Goal: Task Accomplishment & Management: Complete application form

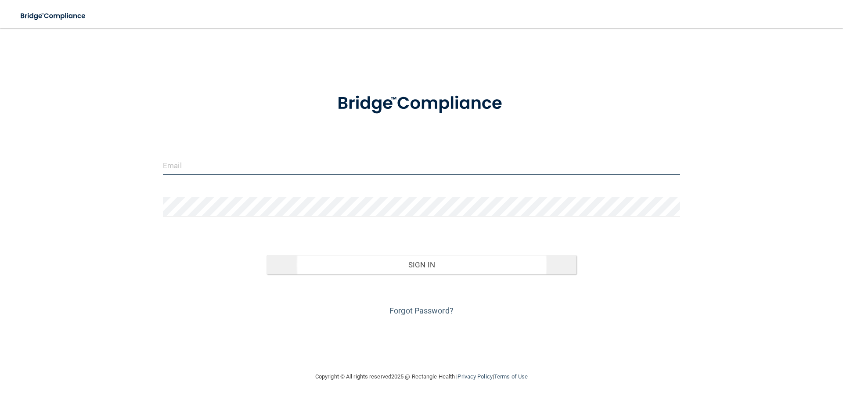
type input "[EMAIL_ADDRESS][PERSON_NAME][DOMAIN_NAME]"
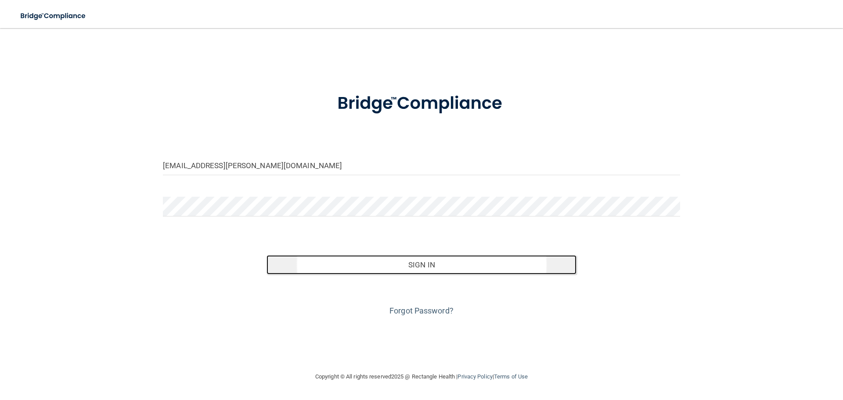
click at [366, 262] on button "Sign In" at bounding box center [421, 264] width 310 height 19
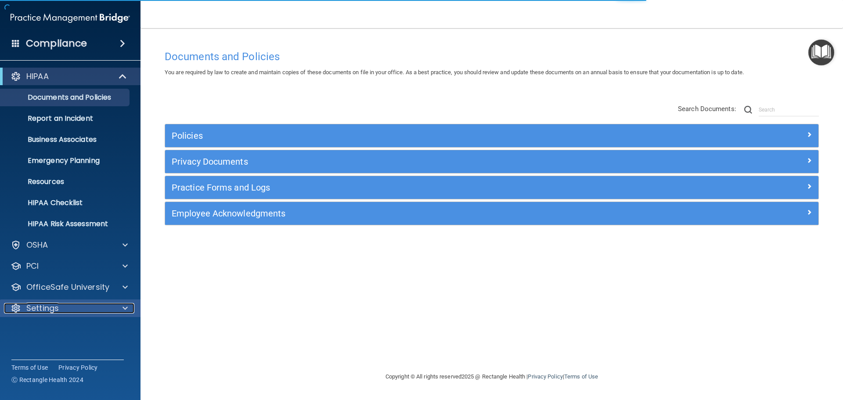
click at [126, 310] on span at bounding box center [124, 308] width 5 height 11
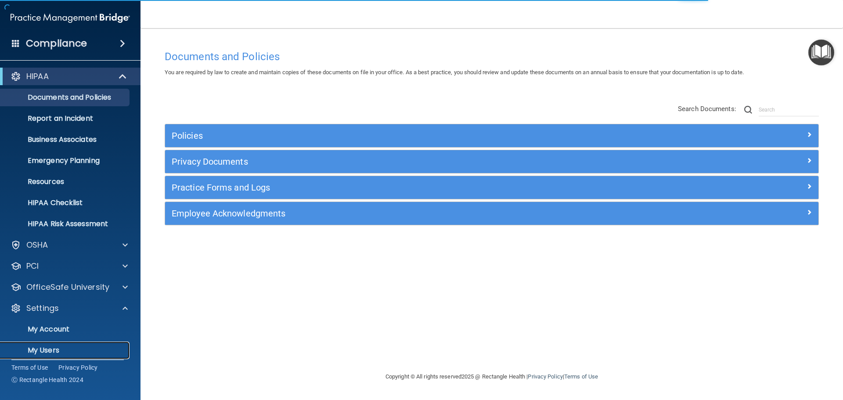
click at [48, 351] on p "My Users" at bounding box center [66, 350] width 120 height 9
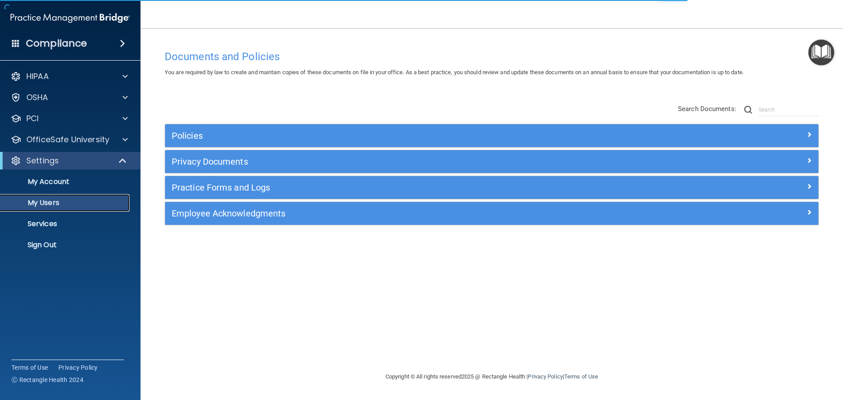
select select "20"
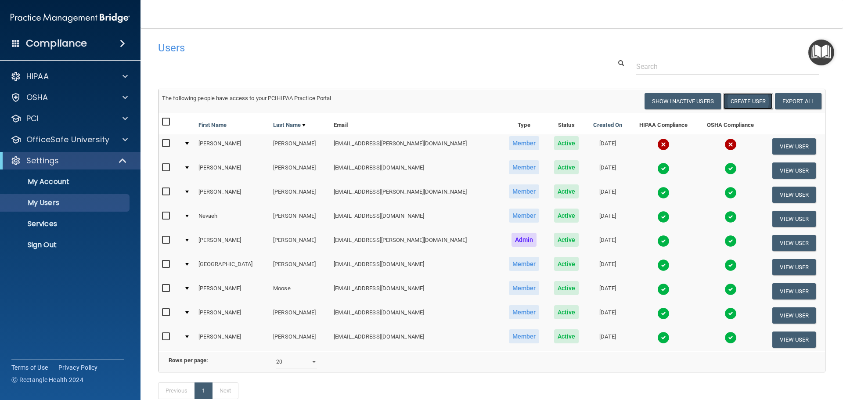
click at [733, 101] on button "Create User" at bounding box center [748, 101] width 50 height 16
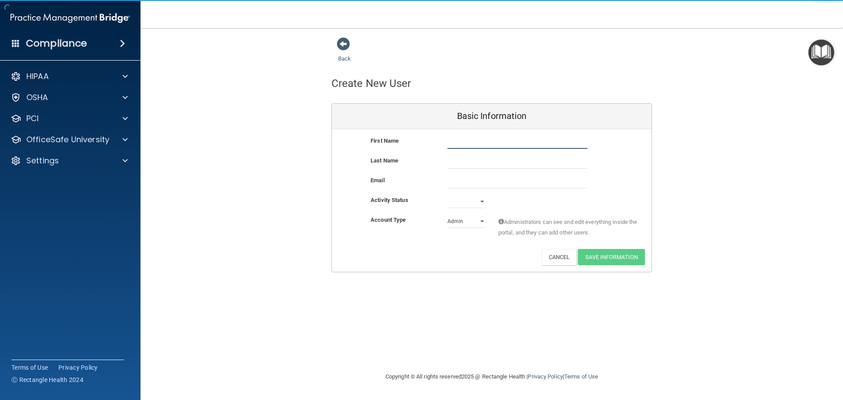
click at [461, 140] on input "text" at bounding box center [517, 142] width 140 height 13
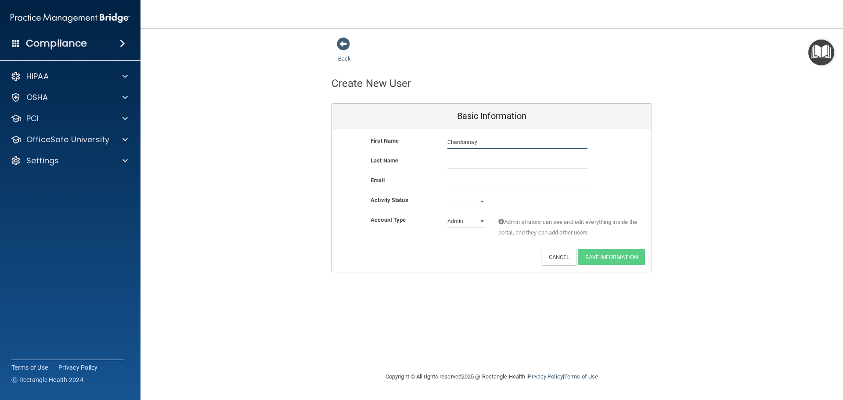
type input "Chardonnay"
type input "[PERSON_NAME]"
paste input ""Chardonnay [PERSON_NAME]" <[EMAIL_ADDRESS][DOMAIN_NAME]>"
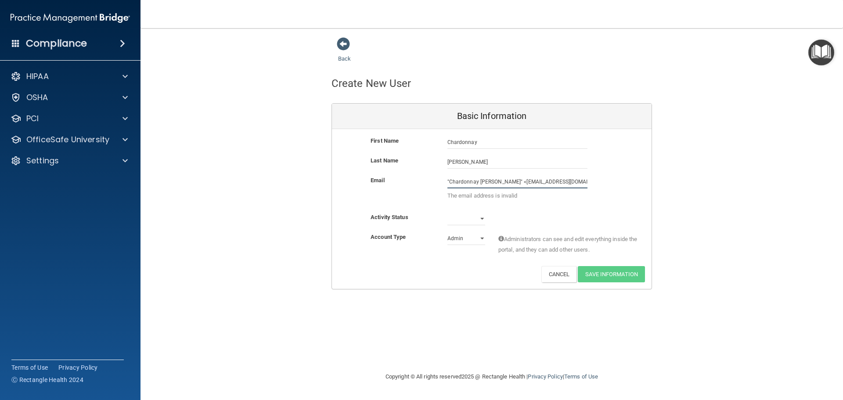
click at [509, 180] on input ""Chardonnay [PERSON_NAME]" <[EMAIL_ADDRESS][DOMAIN_NAME]>" at bounding box center [517, 181] width 140 height 13
drag, startPoint x: 511, startPoint y: 180, endPoint x: 436, endPoint y: 173, distance: 74.9
click at [438, 177] on div "Email "Chardonnay [PERSON_NAME]" <[EMAIL_ADDRESS][DOMAIN_NAME]> The email addre…" at bounding box center [491, 190] width 319 height 30
click at [495, 180] on input "[EMAIL_ADDRESS][DOMAIN_NAME]>" at bounding box center [517, 181] width 140 height 13
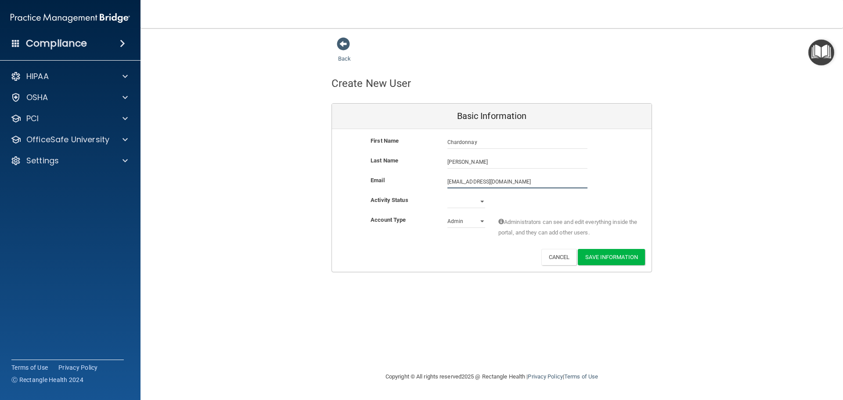
type input "[EMAIL_ADDRESS][DOMAIN_NAME]"
click at [483, 202] on select "Active Inactive" at bounding box center [466, 203] width 38 height 13
select select "active"
click at [447, 195] on select "Active Inactive" at bounding box center [466, 201] width 38 height 13
click at [483, 222] on select "Admin Member" at bounding box center [466, 221] width 38 height 13
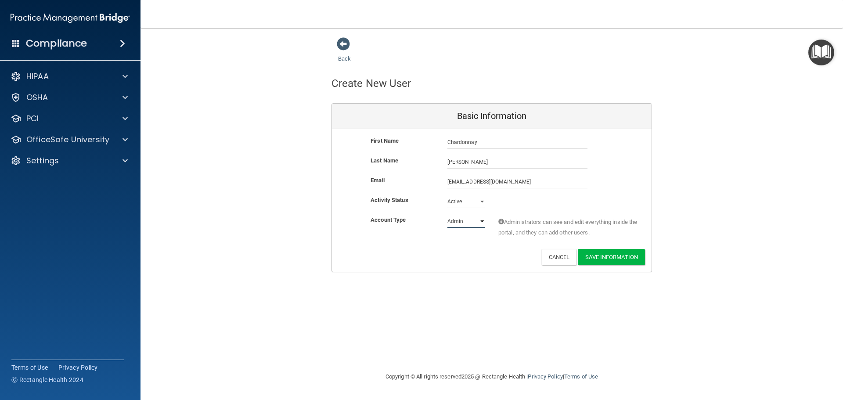
select select "practice_member"
click at [447, 215] on select "Admin Member" at bounding box center [466, 221] width 38 height 13
click at [606, 258] on button "Save Information" at bounding box center [610, 257] width 67 height 16
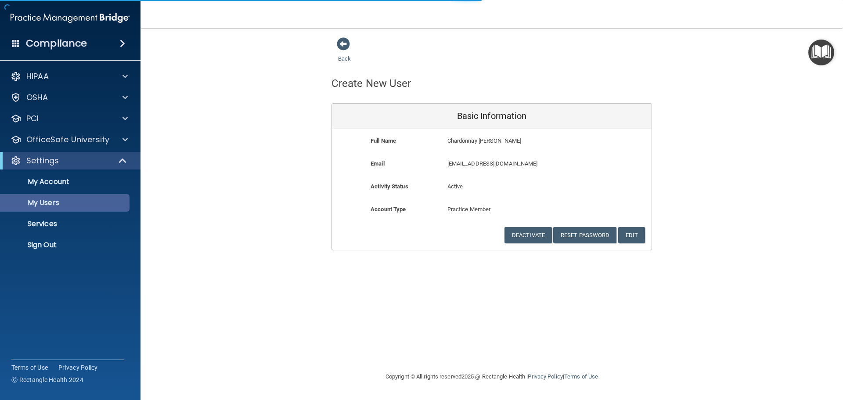
select select "20"
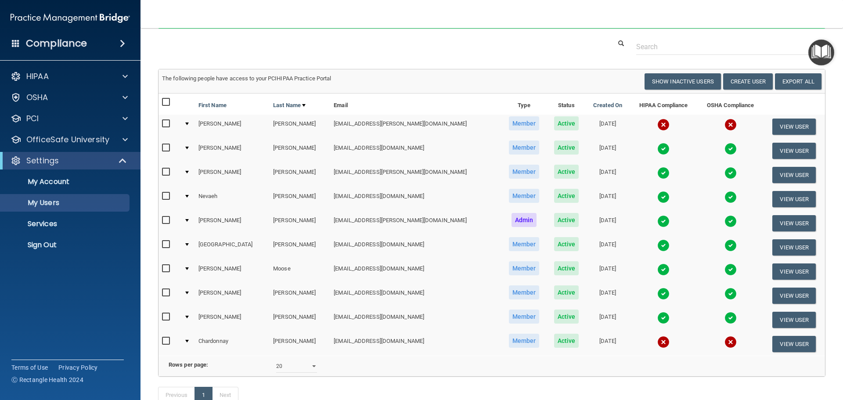
scroll to position [31, 0]
